Goal: Information Seeking & Learning: Get advice/opinions

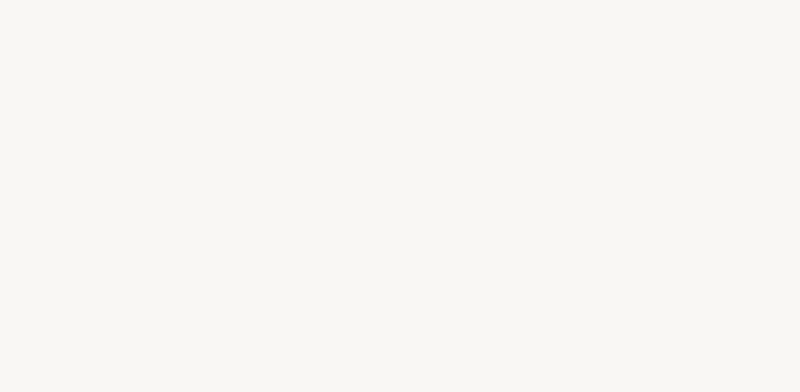
select select "FR"
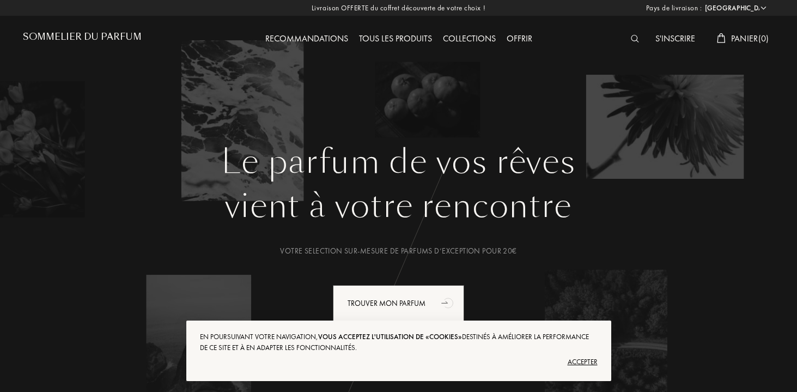
click at [578, 359] on div "Accepter" at bounding box center [399, 361] width 398 height 17
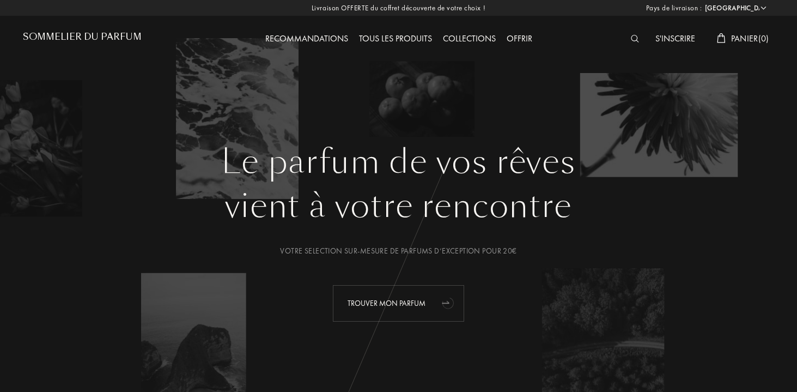
click at [431, 317] on div "Trouver mon parfum" at bounding box center [398, 303] width 131 height 36
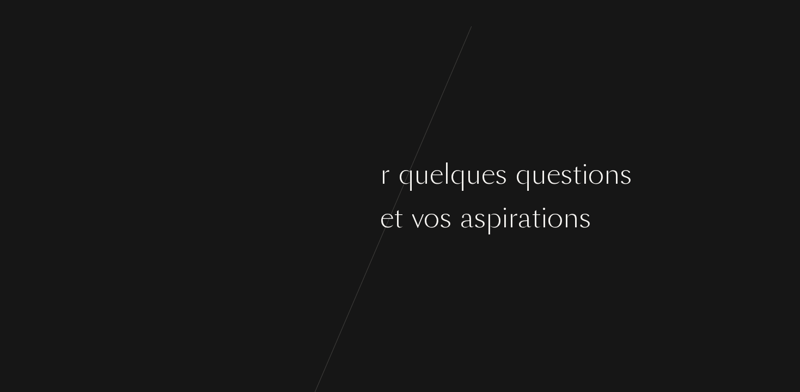
click at [417, 157] on div "u" at bounding box center [422, 174] width 15 height 41
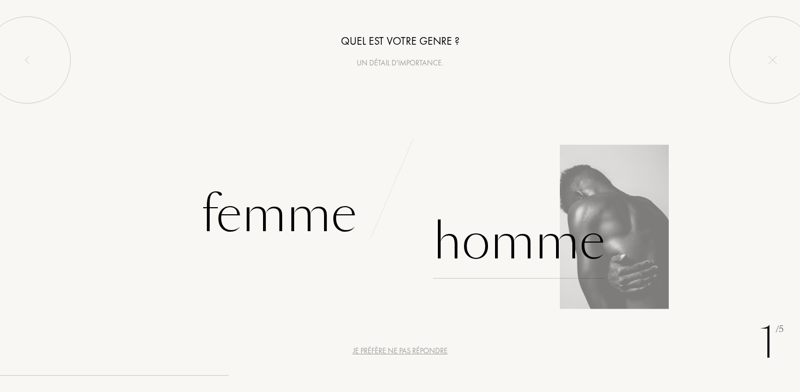
click at [519, 263] on div "Homme" at bounding box center [519, 242] width 172 height 74
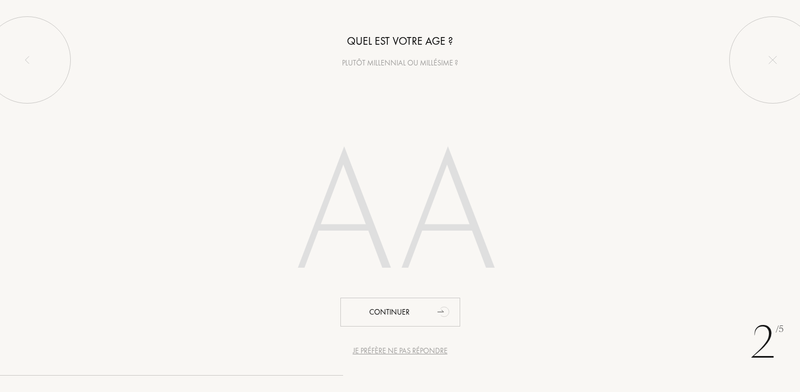
click at [415, 185] on input "number" at bounding box center [400, 217] width 311 height 221
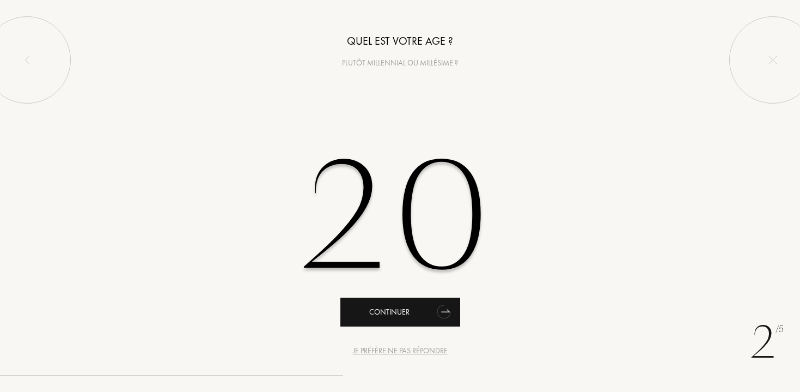
type input "20"
click at [407, 302] on div "Continuer" at bounding box center [400, 311] width 120 height 29
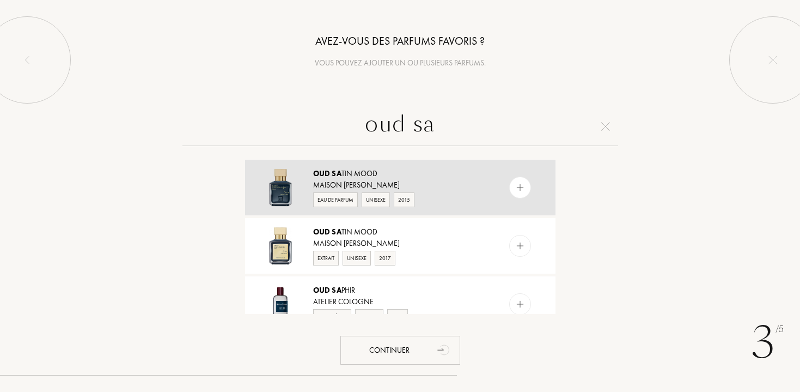
type input "oud sa"
click at [417, 181] on div "Maison [PERSON_NAME]" at bounding box center [399, 184] width 173 height 11
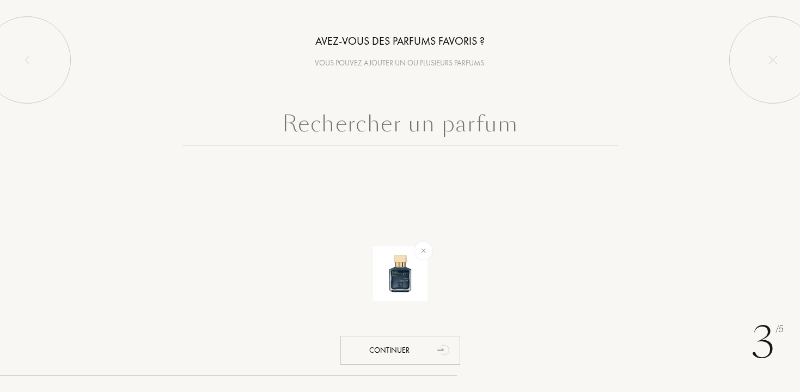
click at [413, 109] on input "text" at bounding box center [400, 126] width 436 height 39
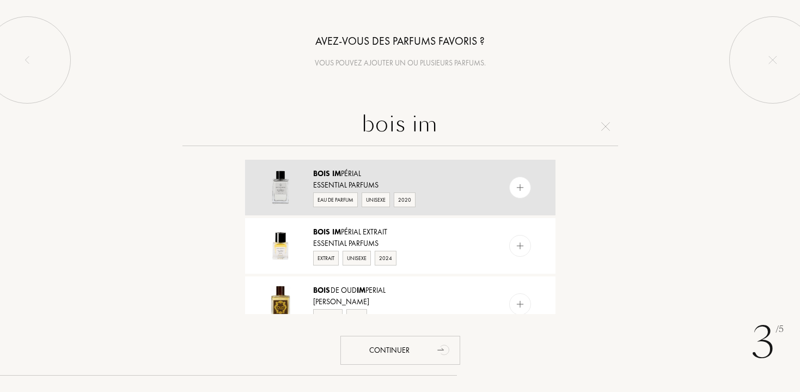
type input "bois im"
click at [393, 169] on div "Bois Im périal" at bounding box center [399, 173] width 173 height 11
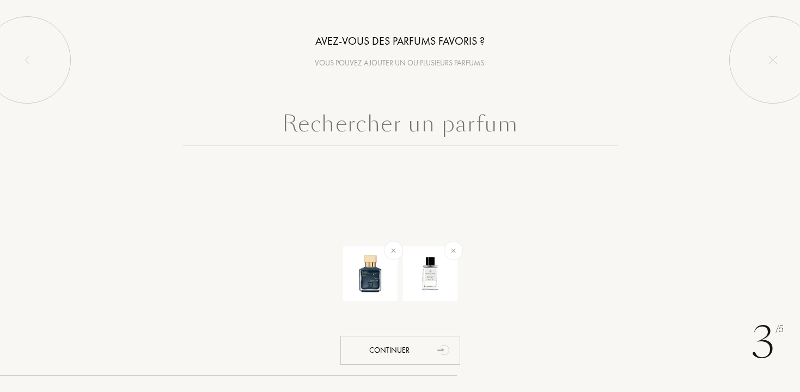
click at [401, 136] on input "text" at bounding box center [400, 126] width 436 height 39
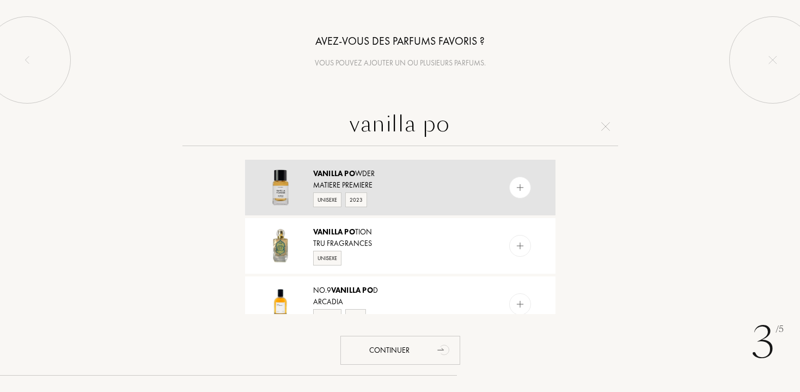
type input "vanilla po"
click at [411, 191] on div "Unisexe 2023" at bounding box center [399, 199] width 173 height 16
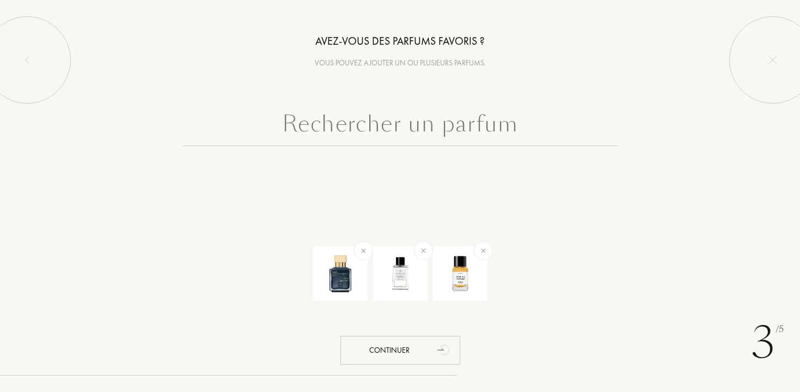
click at [435, 117] on input "text" at bounding box center [400, 126] width 436 height 39
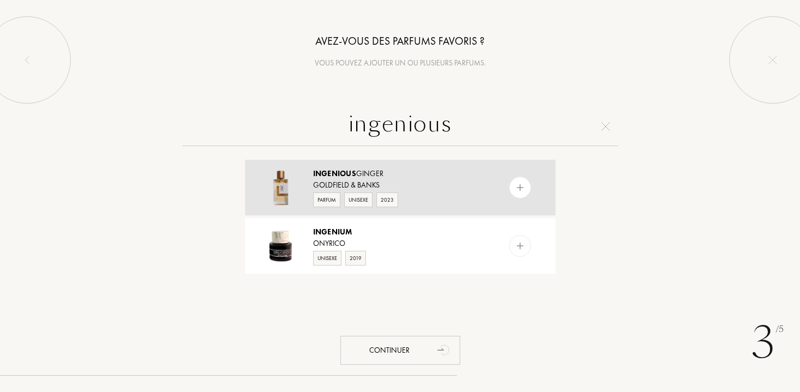
type input "ingenious"
click at [423, 171] on div "Ingenious Ginger" at bounding box center [399, 173] width 173 height 11
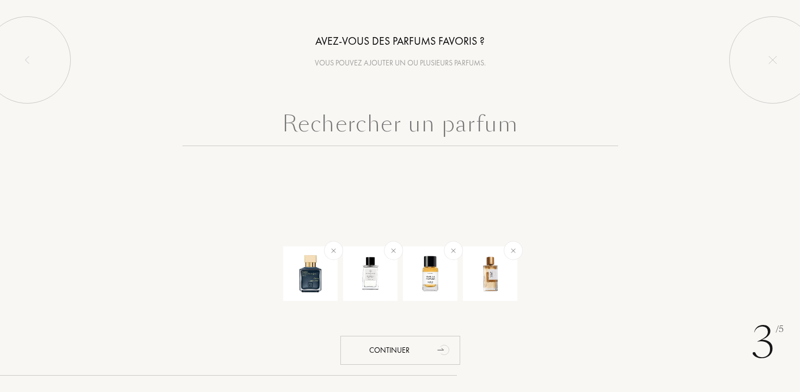
click at [431, 136] on input "text" at bounding box center [400, 126] width 436 height 39
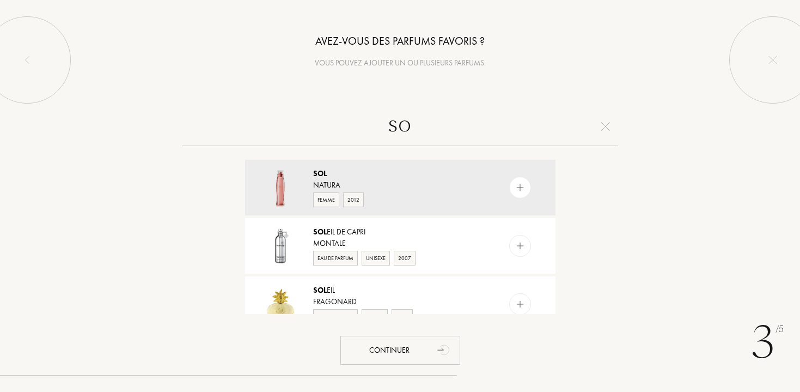
type input "s"
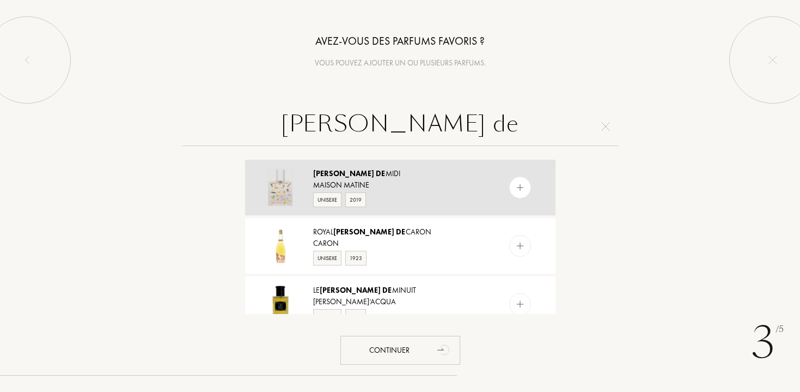
type input "[PERSON_NAME] de"
click at [405, 177] on div "[PERSON_NAME] De Midi" at bounding box center [399, 173] width 173 height 11
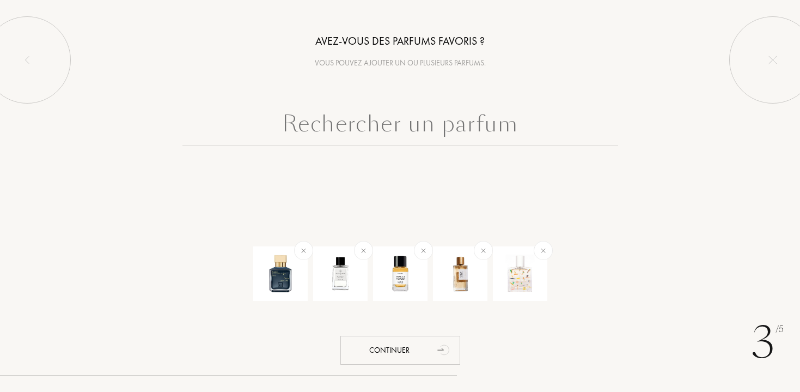
click at [424, 123] on input "text" at bounding box center [400, 126] width 436 height 39
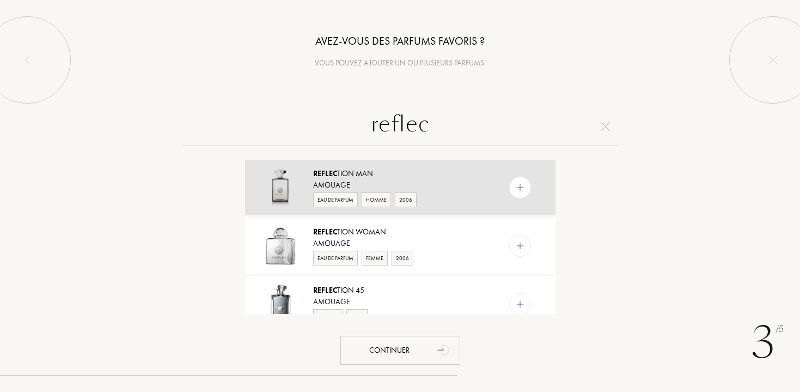
type input "reflec"
click at [382, 176] on div "Reflec tion Man" at bounding box center [399, 173] width 173 height 11
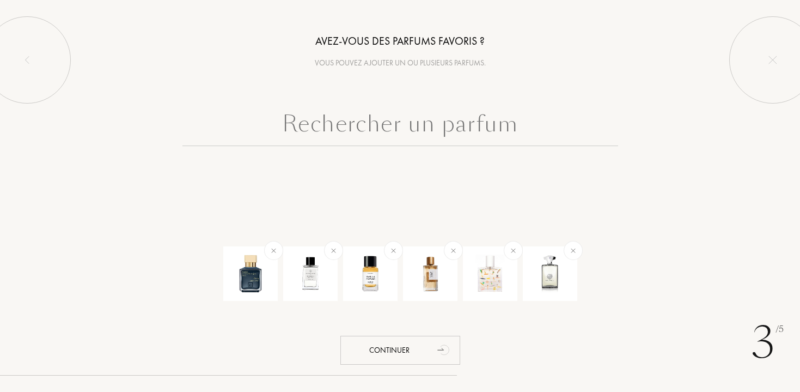
click at [394, 130] on input "text" at bounding box center [400, 126] width 436 height 39
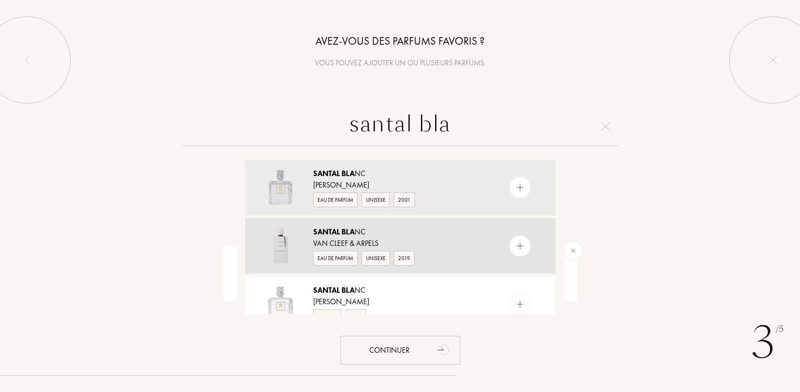
type input "santal bla"
click at [384, 228] on div "Santal Bla [GEOGRAPHIC_DATA]" at bounding box center [399, 231] width 173 height 11
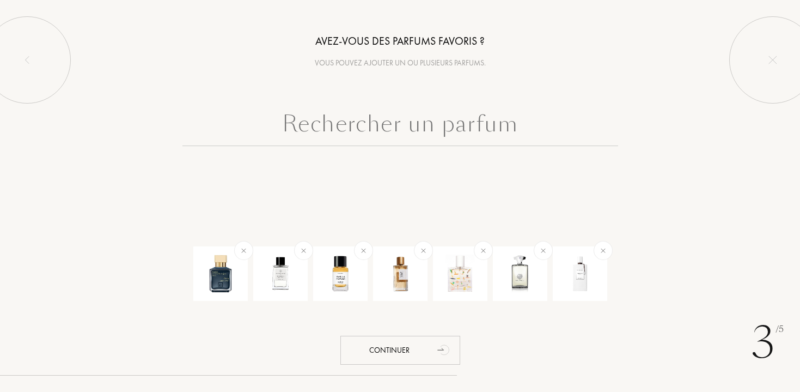
click at [404, 136] on input "text" at bounding box center [400, 126] width 436 height 39
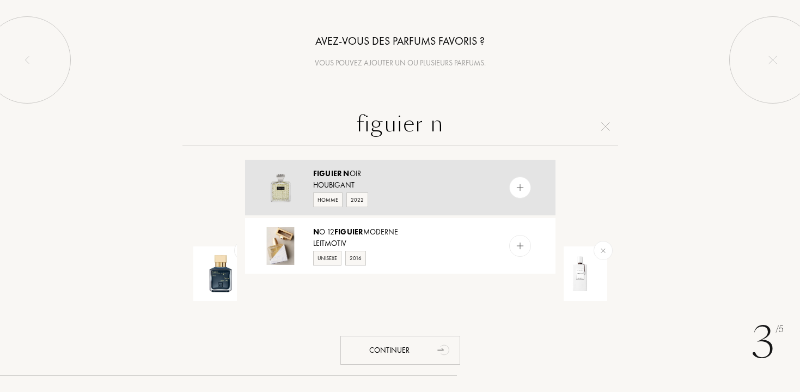
type input "figuier n"
click at [384, 184] on div "Houbigant" at bounding box center [399, 184] width 173 height 11
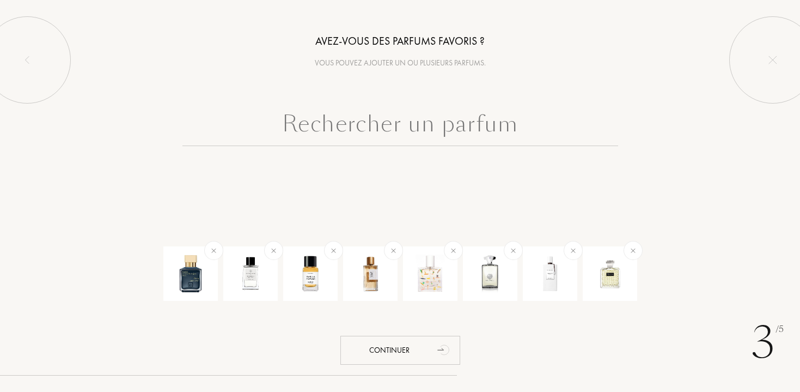
click at [407, 125] on input "text" at bounding box center [400, 126] width 436 height 39
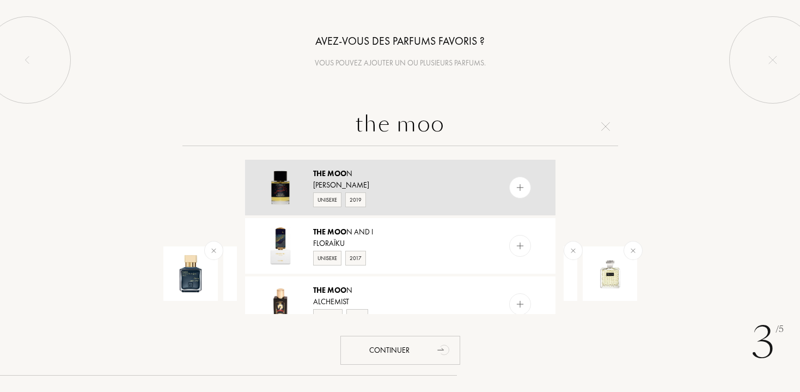
type input "the moo"
click at [392, 179] on div "The Moo n" at bounding box center [399, 173] width 173 height 11
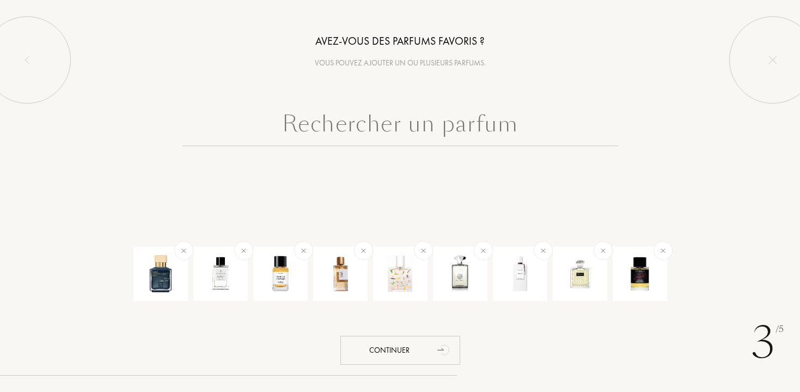
click at [413, 126] on input "text" at bounding box center [400, 126] width 436 height 39
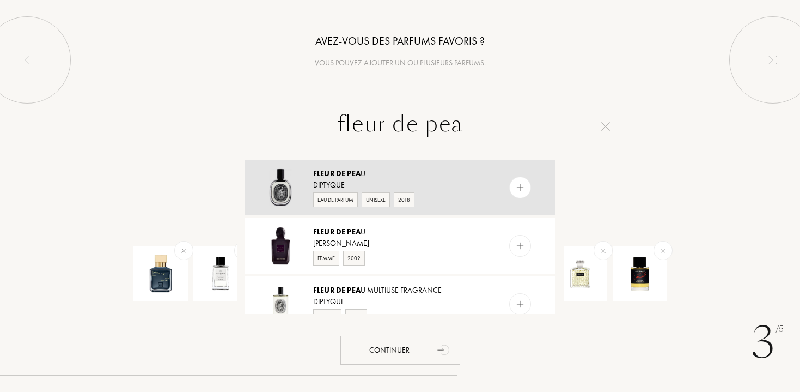
type input "fleur de pea"
click at [392, 172] on div "Fleur de Pea u" at bounding box center [399, 173] width 173 height 11
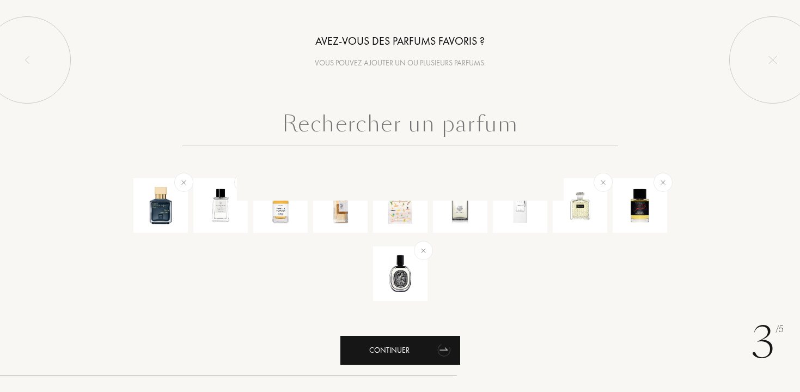
click at [404, 341] on div "Continuer" at bounding box center [400, 350] width 120 height 29
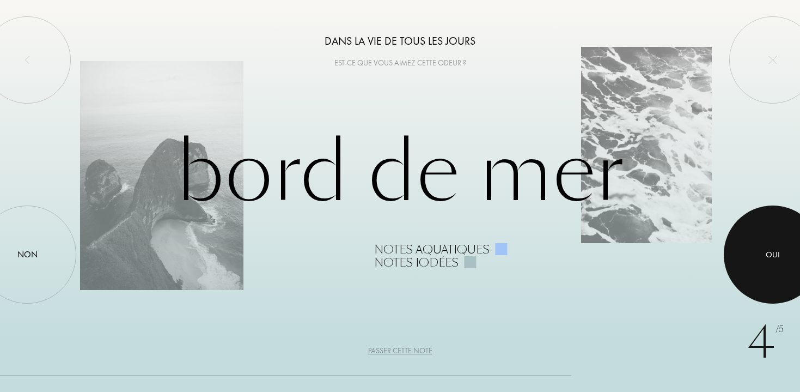
click at [759, 276] on div at bounding box center [773, 254] width 98 height 98
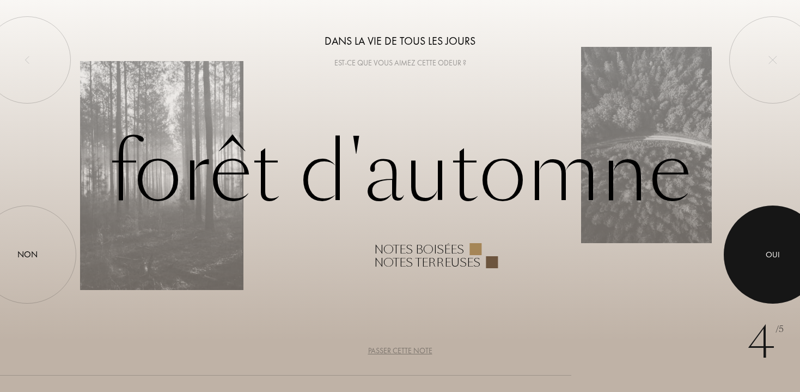
click at [759, 276] on div at bounding box center [773, 254] width 98 height 98
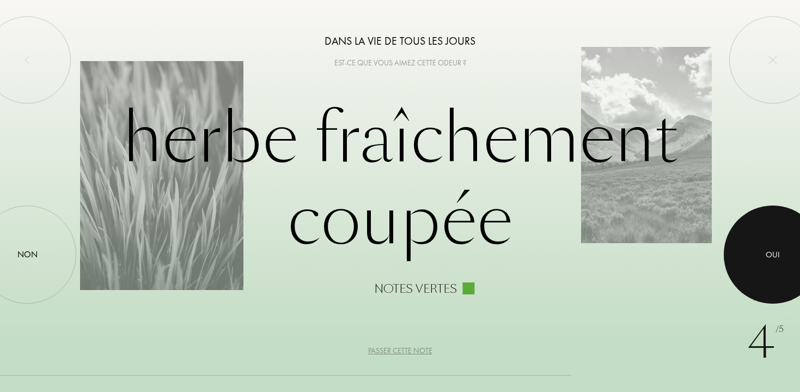
click at [757, 273] on div at bounding box center [773, 254] width 98 height 98
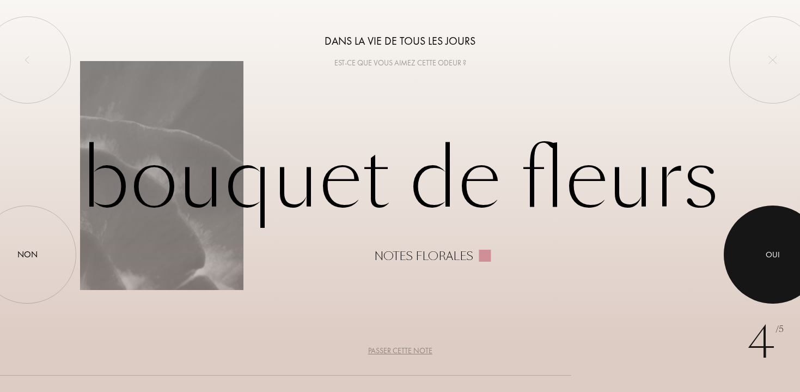
click at [753, 265] on div at bounding box center [773, 254] width 98 height 98
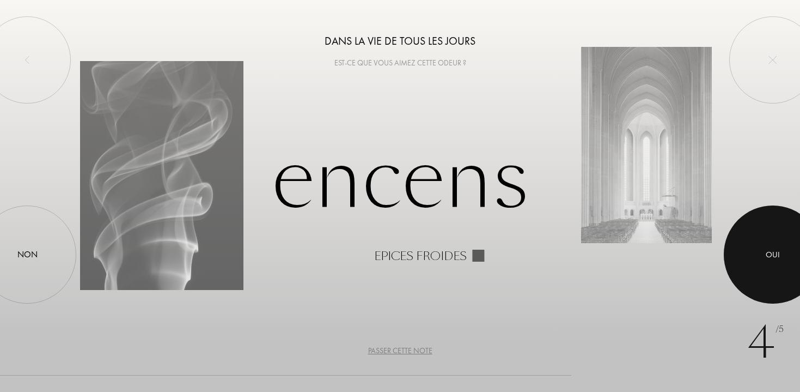
click at [770, 253] on div "Oui" at bounding box center [773, 254] width 14 height 13
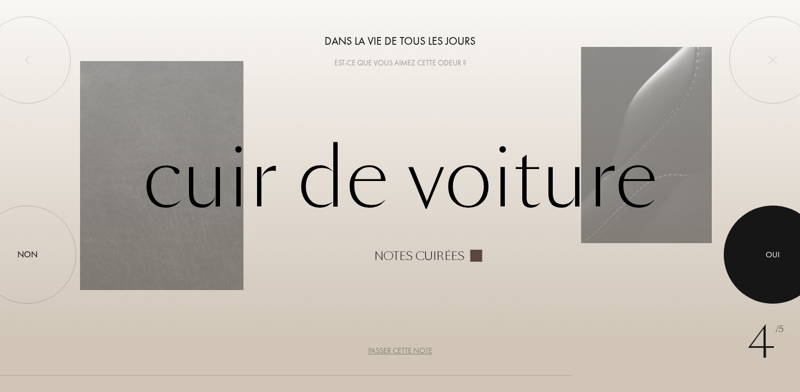
click at [762, 248] on div at bounding box center [773, 254] width 98 height 98
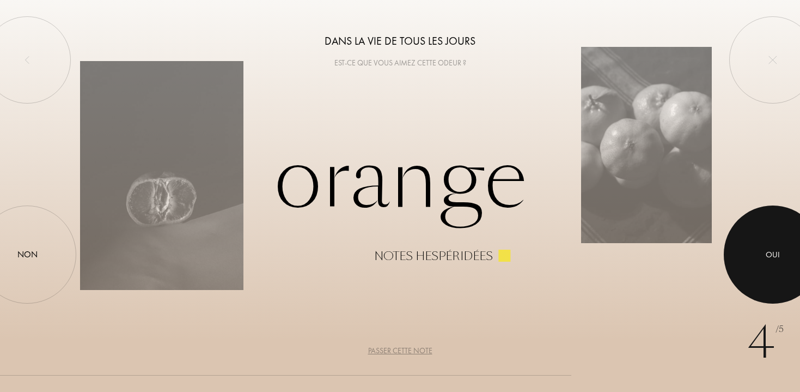
click at [762, 248] on div at bounding box center [773, 254] width 98 height 98
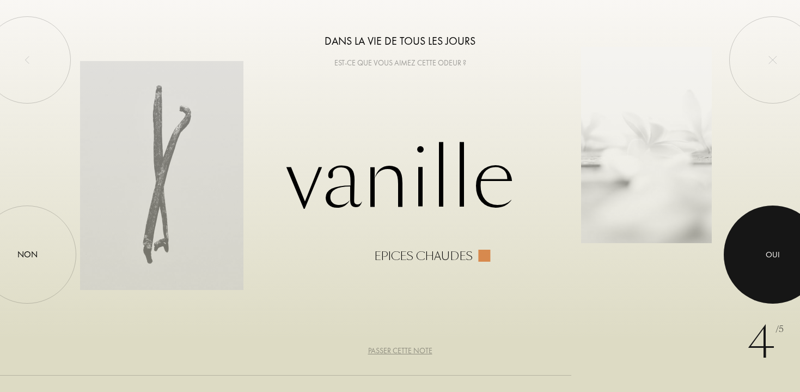
click at [761, 248] on div at bounding box center [773, 254] width 98 height 98
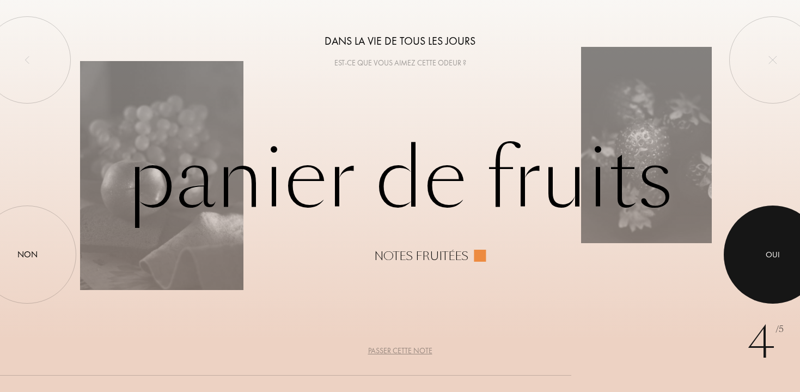
click at [761, 249] on div at bounding box center [773, 254] width 98 height 98
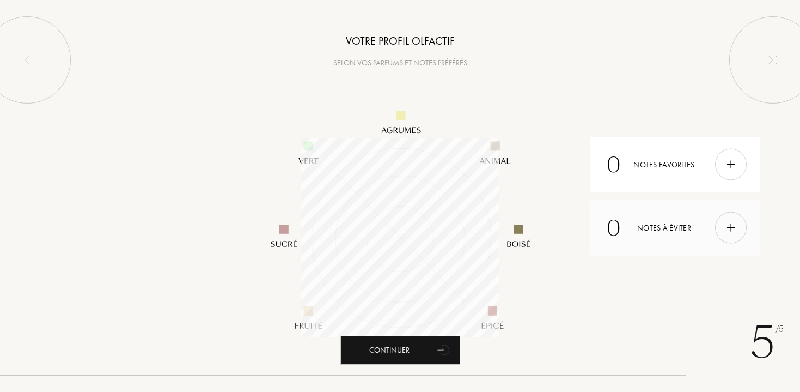
scroll to position [199, 199]
click at [721, 166] on div at bounding box center [731, 165] width 32 height 32
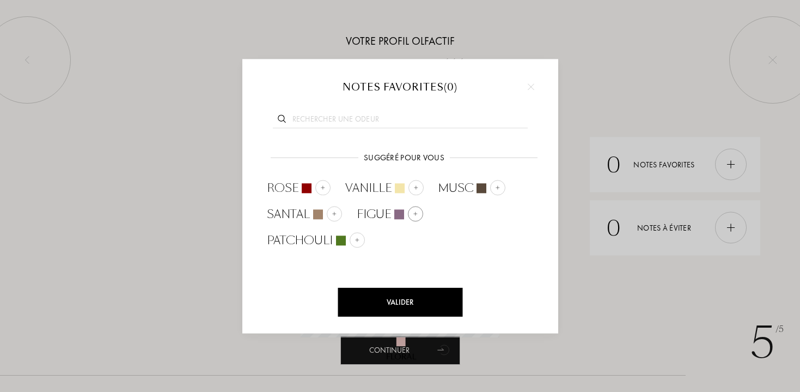
click at [421, 212] on div at bounding box center [415, 213] width 15 height 15
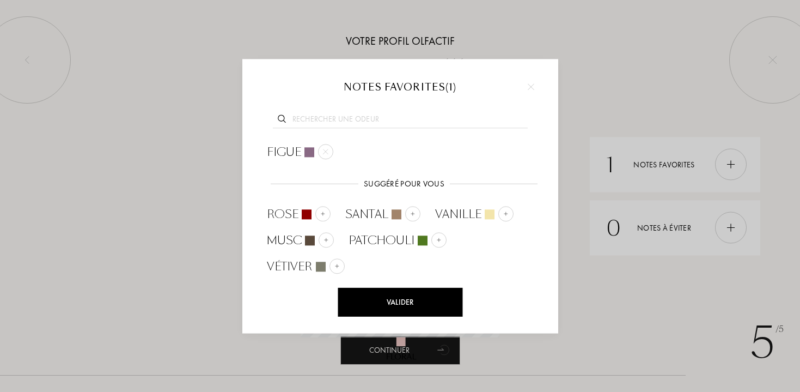
click at [527, 81] on div at bounding box center [531, 86] width 16 height 16
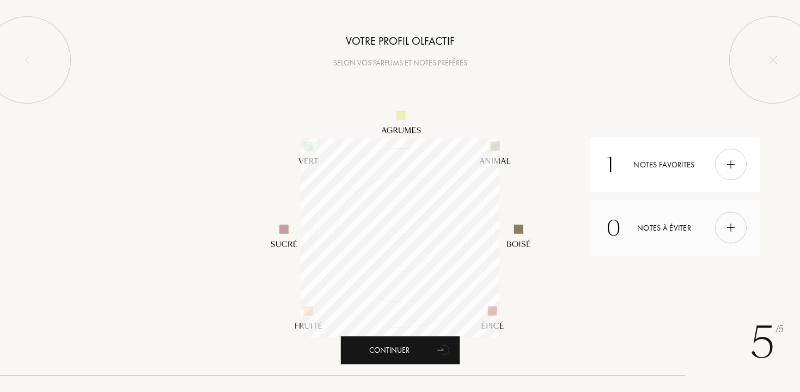
click at [722, 220] on div at bounding box center [731, 228] width 32 height 32
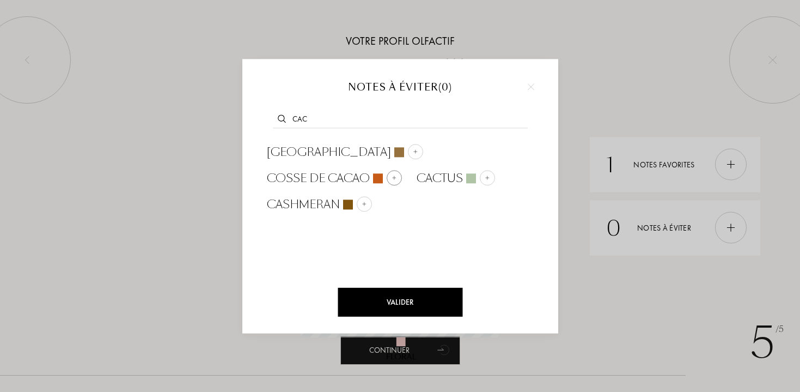
type input "cac"
click at [387, 180] on div at bounding box center [394, 177] width 15 height 15
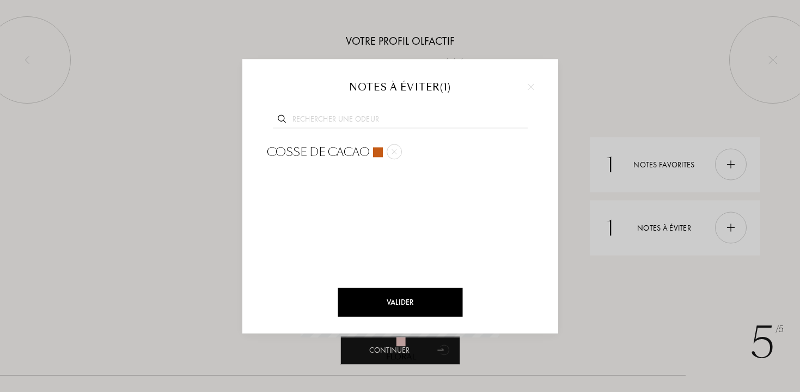
click at [385, 123] on input "text" at bounding box center [400, 120] width 255 height 15
type input "cho"
click at [361, 147] on span "Chocolat noir" at bounding box center [317, 152] width 101 height 16
click at [420, 302] on div "Valider" at bounding box center [400, 302] width 125 height 29
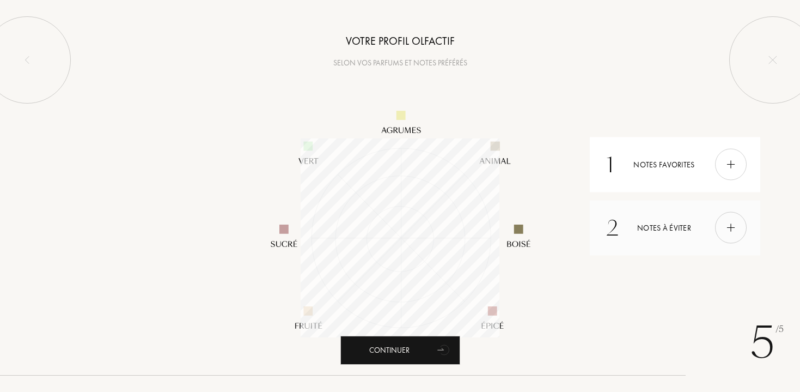
click at [676, 231] on div "2 Notes à éviter" at bounding box center [675, 227] width 170 height 55
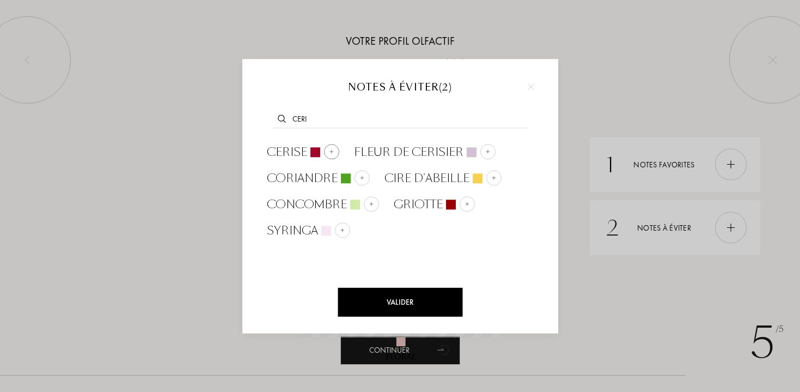
type input "ceri"
click at [330, 145] on div at bounding box center [331, 151] width 15 height 15
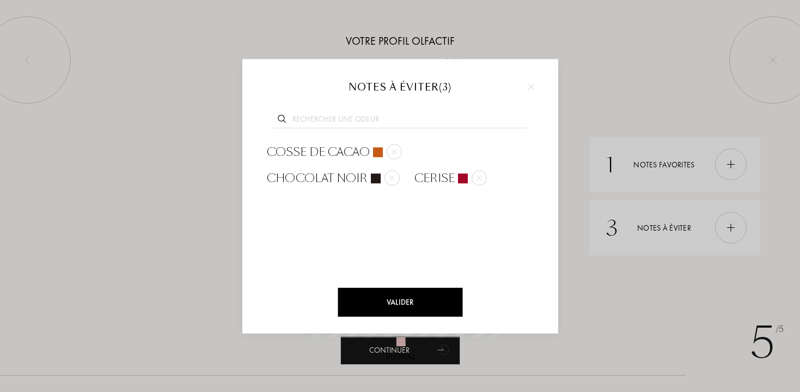
click at [435, 295] on div "Valider" at bounding box center [400, 302] width 125 height 29
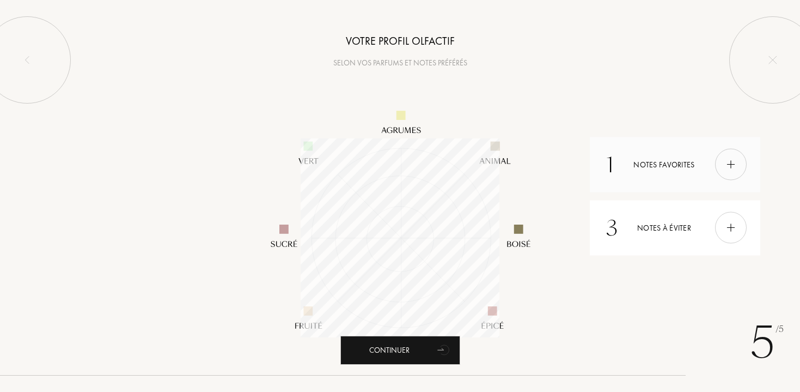
click at [714, 157] on div "1 Notes favorites" at bounding box center [675, 164] width 170 height 55
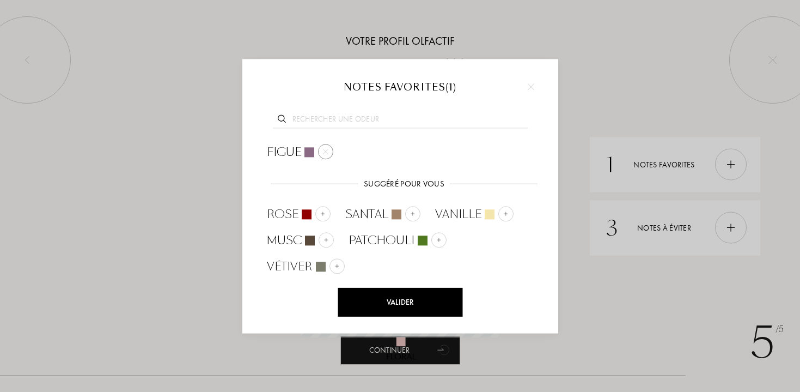
click at [330, 150] on div at bounding box center [325, 151] width 15 height 15
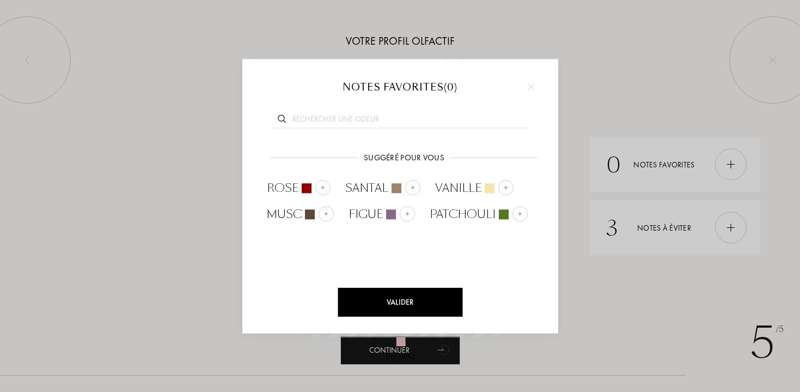
click at [408, 289] on div "Valider" at bounding box center [400, 302] width 125 height 29
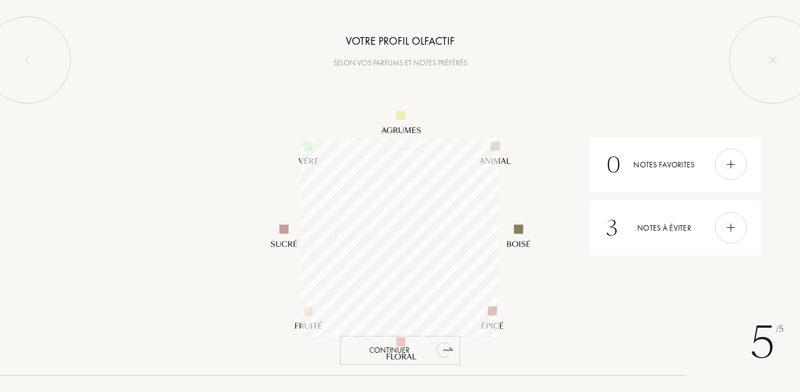
click at [417, 348] on div "Continuer" at bounding box center [400, 350] width 120 height 29
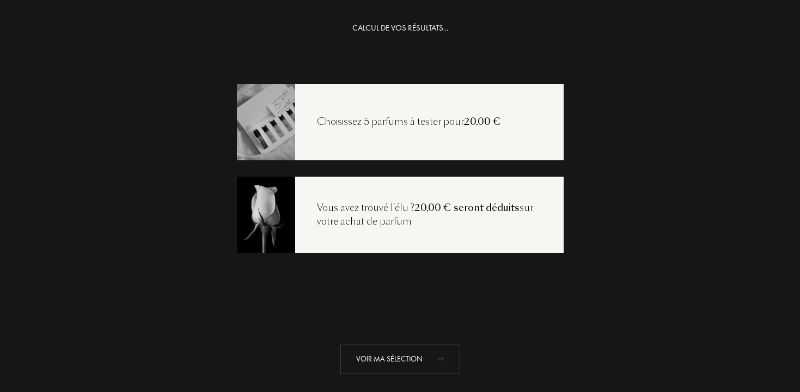
click at [402, 362] on div "Voir ma sélection" at bounding box center [400, 358] width 120 height 29
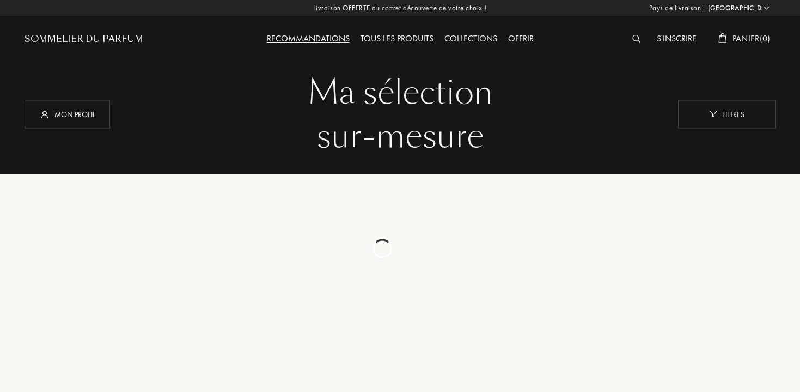
select select "FR"
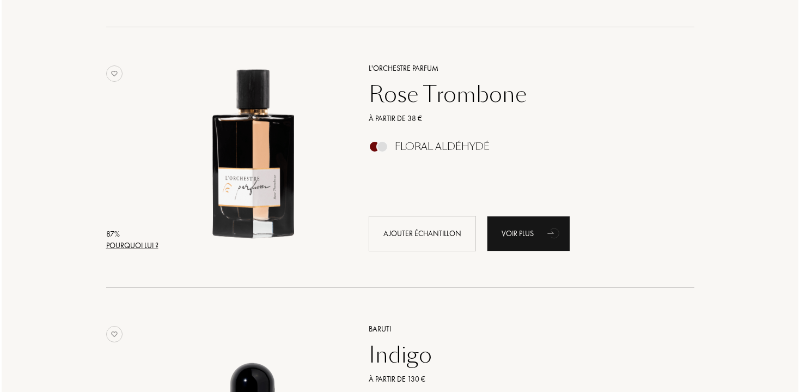
scroll to position [1452, 0]
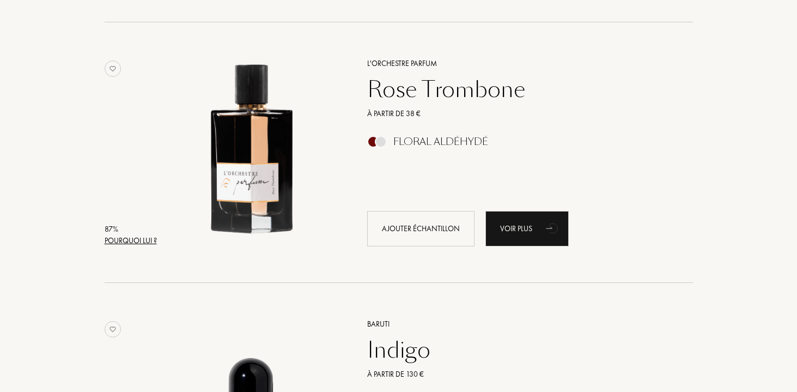
click at [150, 239] on div "Pourquoi lui ?" at bounding box center [131, 240] width 52 height 11
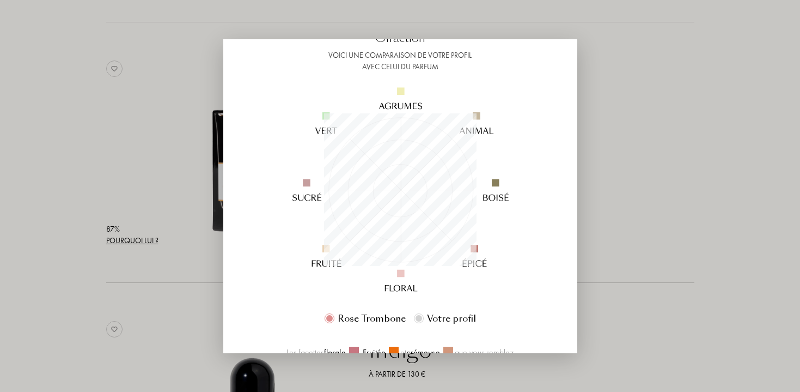
scroll to position [83, 0]
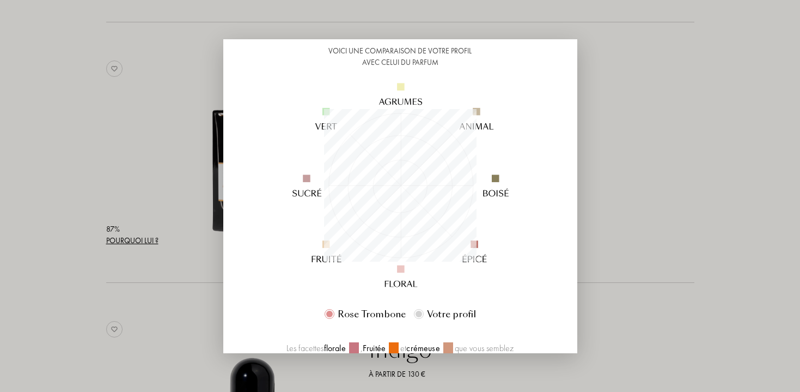
click at [419, 314] on div at bounding box center [419, 314] width 7 height 7
click at [418, 314] on div at bounding box center [419, 314] width 7 height 7
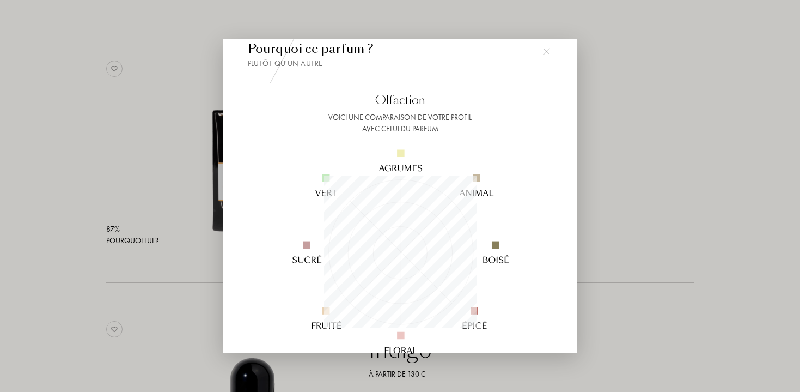
scroll to position [0, 0]
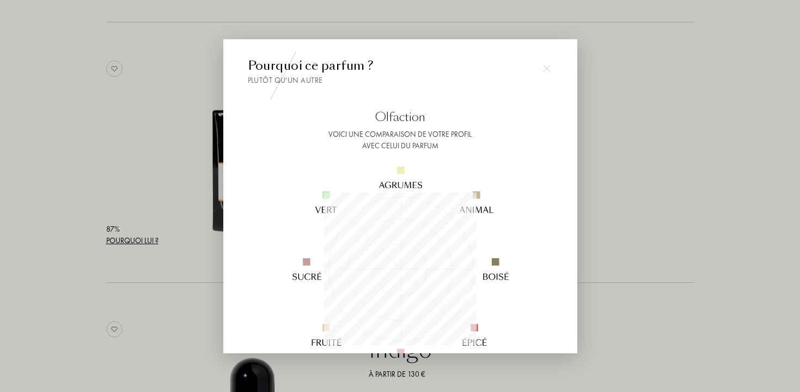
click at [546, 53] on div "Pourquoi ce parfum ? Plutôt qu'un autre Olfaction Voici une comparaison de votr…" at bounding box center [400, 195] width 354 height 313
click at [546, 58] on div at bounding box center [547, 69] width 22 height 22
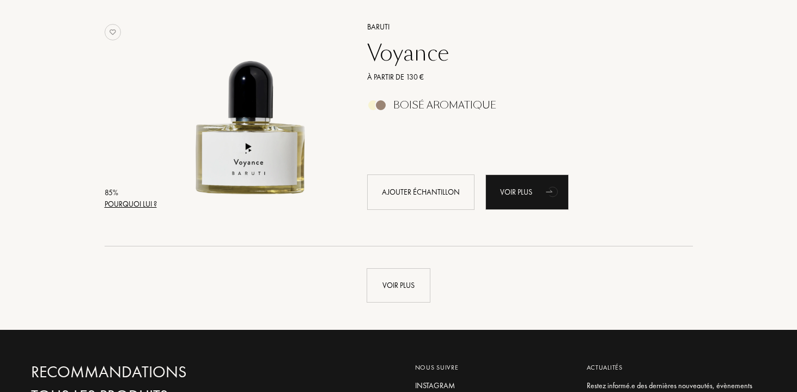
scroll to position [2532, 0]
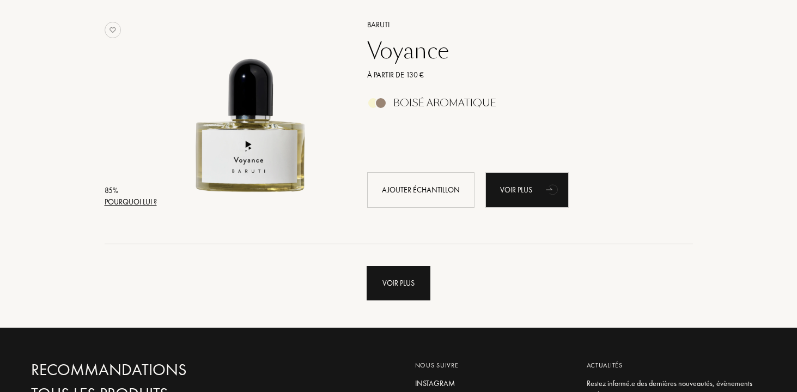
click at [416, 281] on div "Voir plus" at bounding box center [399, 283] width 64 height 34
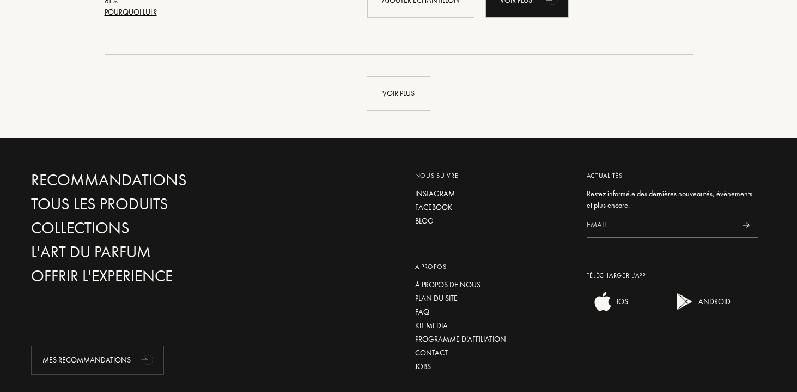
scroll to position [5116, 0]
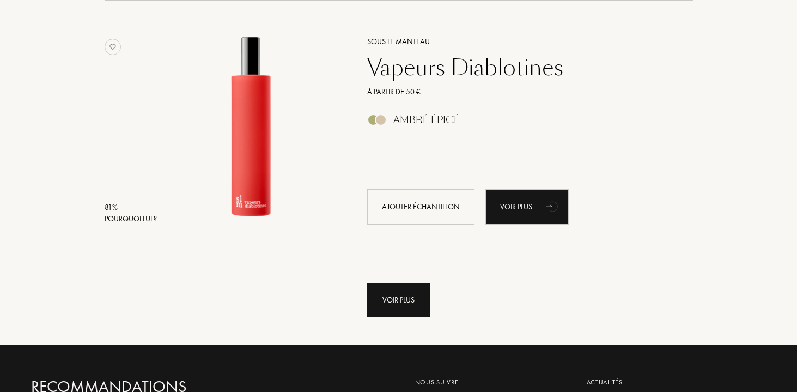
click at [414, 288] on div "Voir plus" at bounding box center [399, 300] width 64 height 34
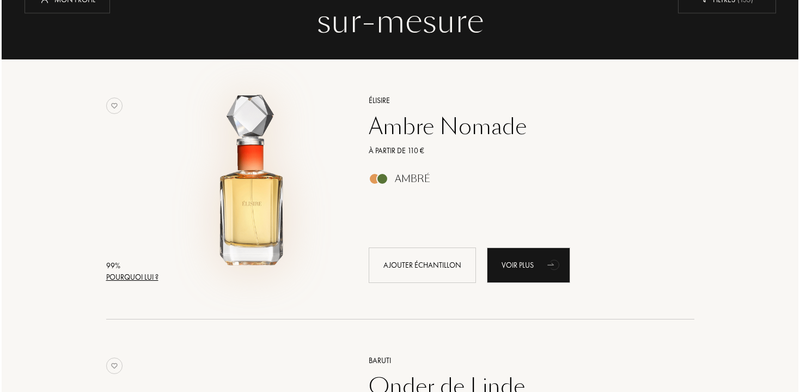
scroll to position [162, 0]
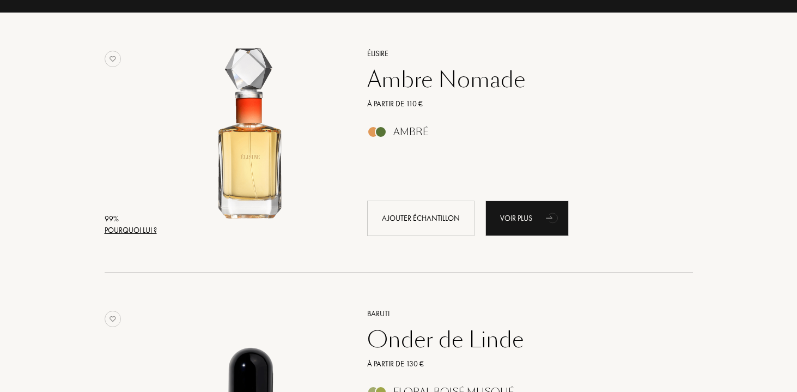
click at [149, 232] on div "Pourquoi lui ?" at bounding box center [131, 229] width 52 height 11
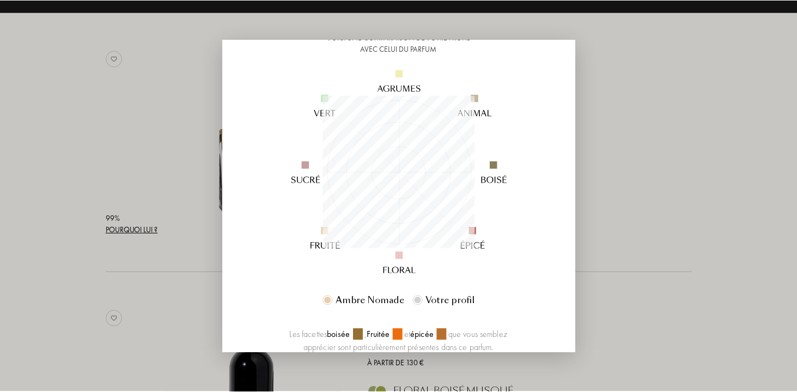
scroll to position [0, 0]
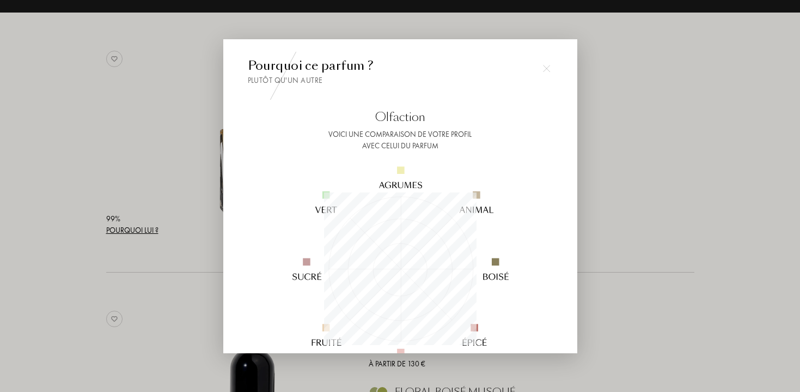
click at [540, 75] on div at bounding box center [547, 69] width 22 height 22
